Goal: Task Accomplishment & Management: Use online tool/utility

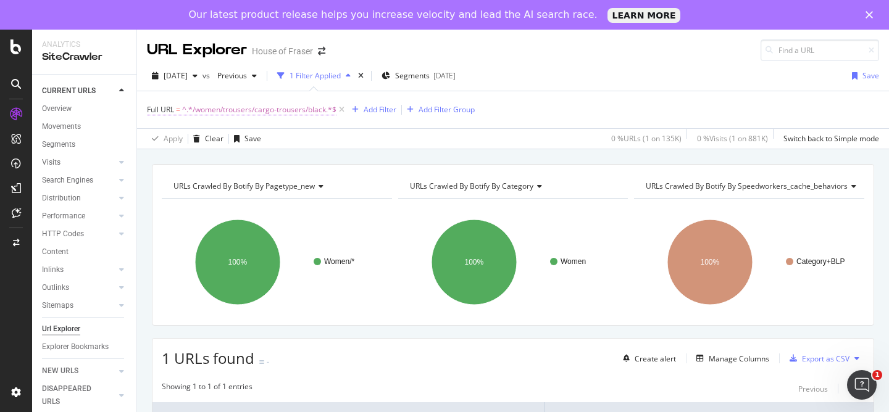
click at [293, 116] on span "^.*/women/trousers/cargo-trousers/black.*$" at bounding box center [259, 109] width 154 height 17
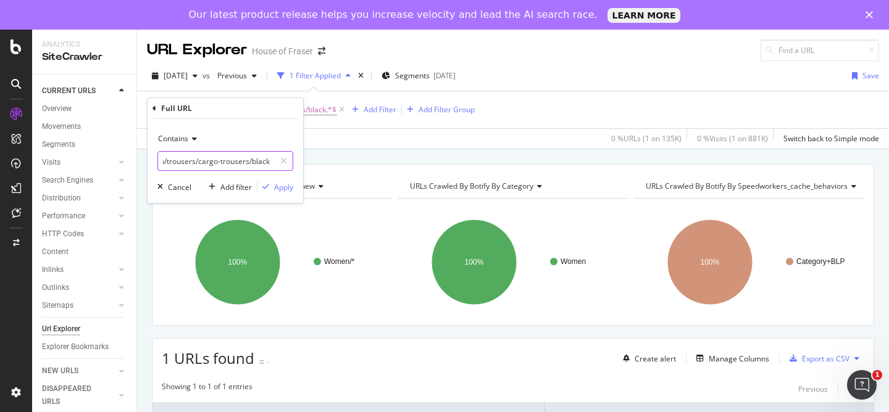
click at [268, 161] on input "/women/trousers/cargo-trousers/black" at bounding box center [216, 161] width 117 height 20
paste input "green"
paste input "text"
type input "/women/trousers/cargo-trousers/green"
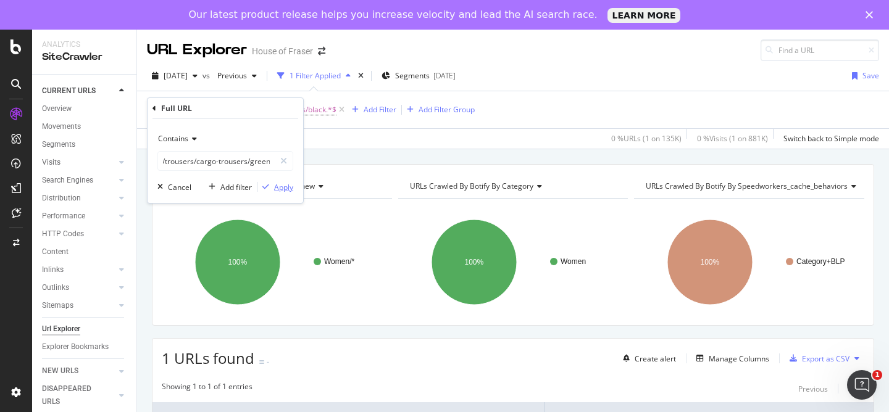
click at [280, 188] on div "Apply" at bounding box center [283, 187] width 19 height 10
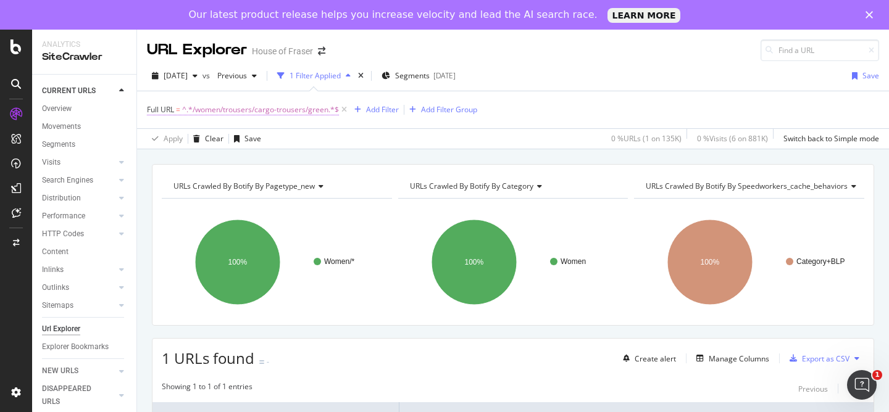
click at [280, 115] on span "^.*/women/trousers/cargo-trousers/green.*$" at bounding box center [260, 109] width 157 height 17
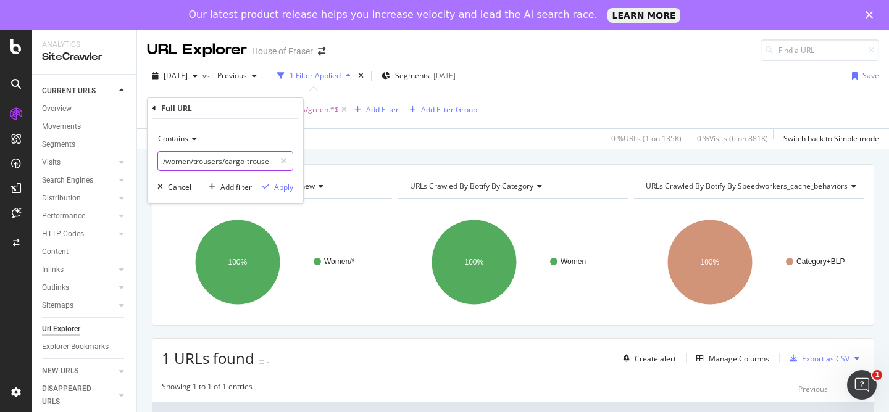
click at [273, 159] on input "/women/trousers/cargo-trousers/green" at bounding box center [216, 161] width 117 height 20
paste input "high-waisted"
type input "/women/trousers/cargo-trousers/high-waisted"
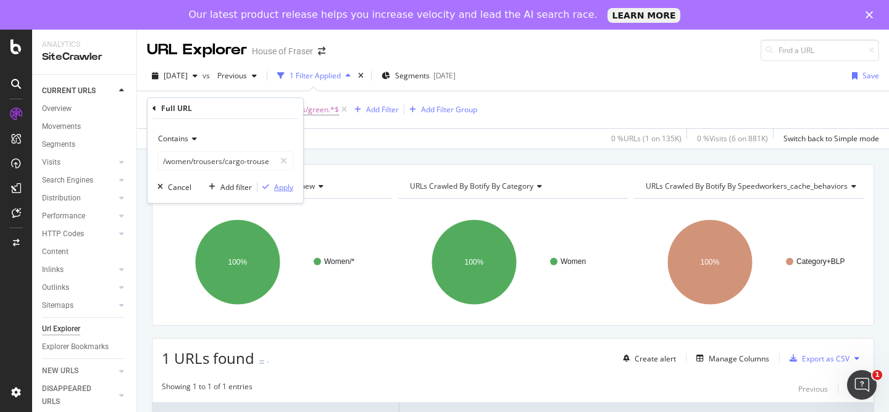
click at [283, 190] on div "Apply" at bounding box center [283, 187] width 19 height 10
